Goal: Transaction & Acquisition: Purchase product/service

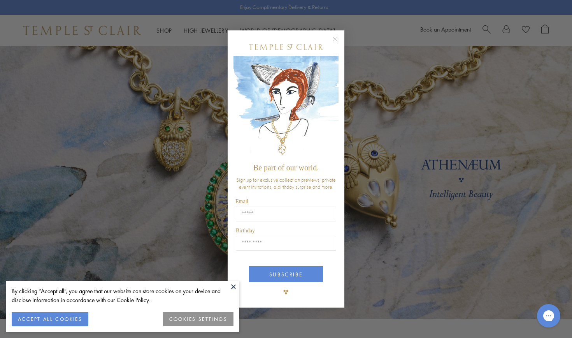
click at [335, 39] on circle "Close dialog" at bounding box center [335, 38] width 9 height 9
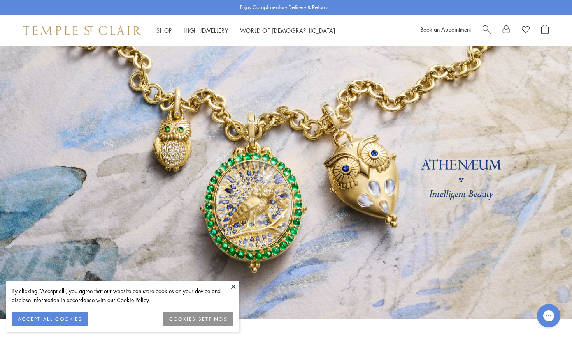
click at [235, 287] on button at bounding box center [234, 286] width 12 height 12
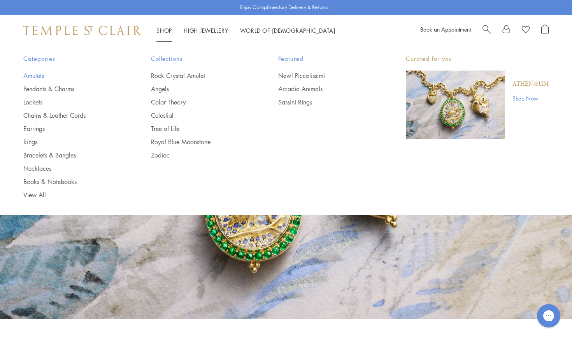
click at [38, 76] on link "Amulets" at bounding box center [71, 75] width 97 height 9
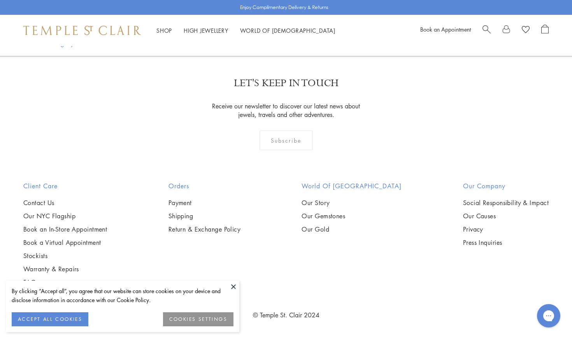
scroll to position [5029, 0]
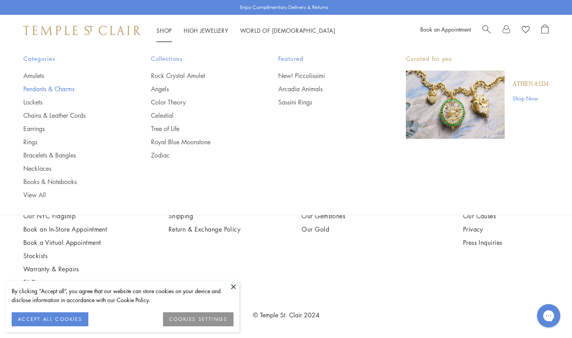
click at [65, 88] on link "Pendants & Charms" at bounding box center [71, 88] width 97 height 9
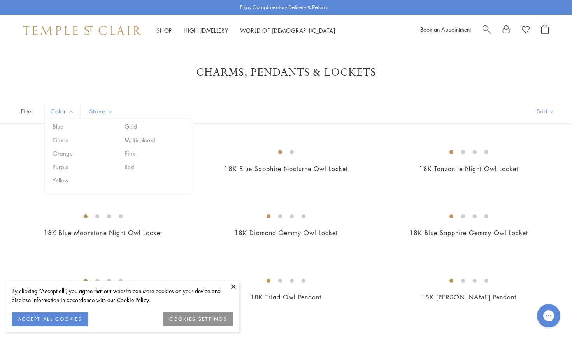
click at [26, 111] on span "Filter" at bounding box center [19, 111] width 39 height 24
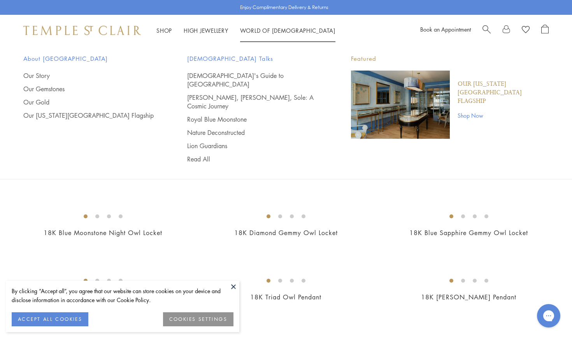
click at [484, 28] on span "Search" at bounding box center [487, 29] width 8 height 8
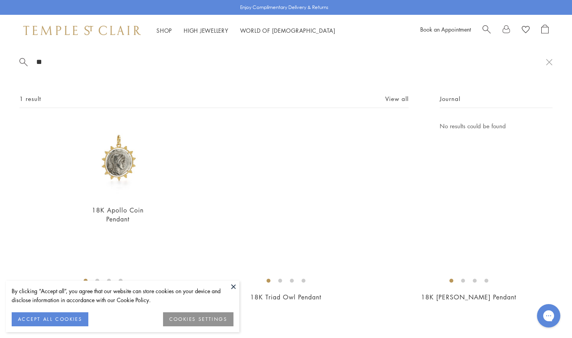
type input "*"
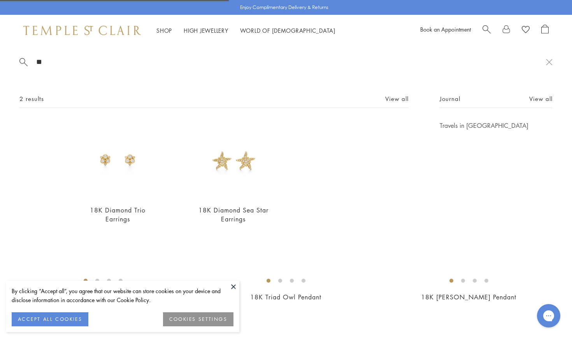
type input "*"
